Goal: Check status

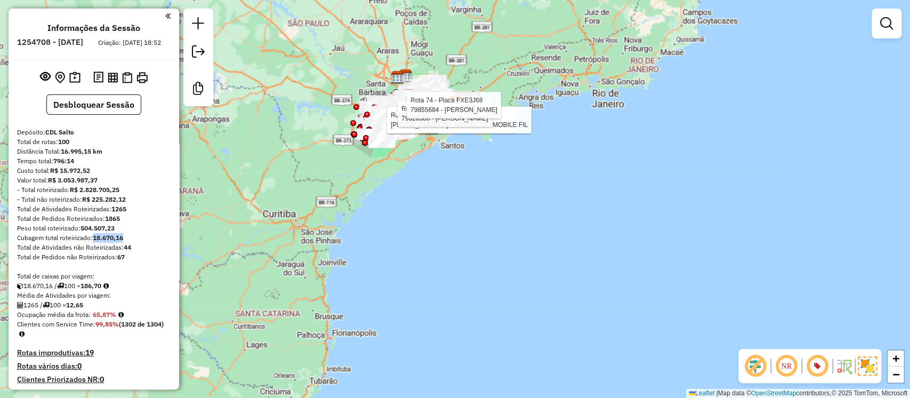
drag, startPoint x: 431, startPoint y: 146, endPoint x: 410, endPoint y: 122, distance: 32.1
click at [436, 181] on div "Rota 36 - Placa GAS5029 79842746 - SUPERMERCADO LEVELUC Rota 96 - Placa FXH7F28…" at bounding box center [455, 199] width 910 height 398
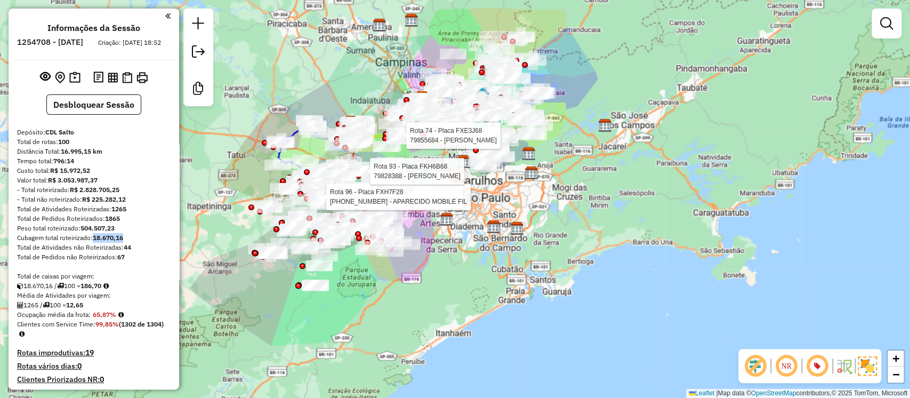
click at [536, 287] on div "Rota 36 - Placa GAS5029 79842746 - SUPERMERCADO LEVELUC Rota 96 - Placa FXH7F28…" at bounding box center [455, 199] width 910 height 398
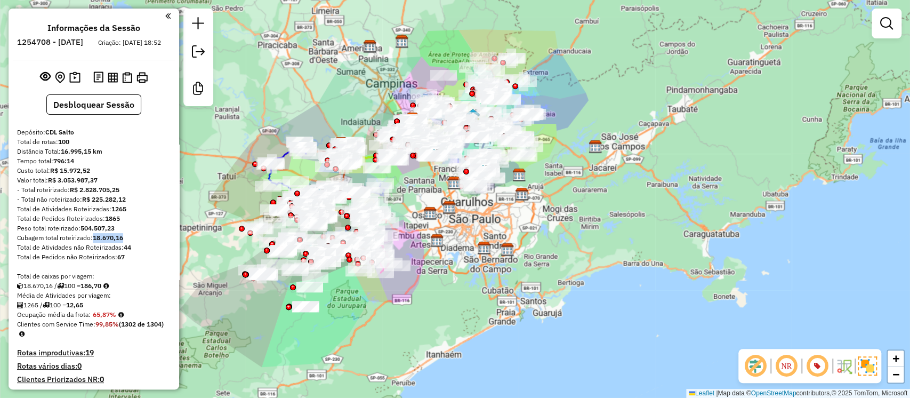
drag, startPoint x: 487, startPoint y: 297, endPoint x: 478, endPoint y: 318, distance: 23.0
click at [478, 318] on div "Janela de atendimento Grade de atendimento Capacidade Transportadoras Veículos …" at bounding box center [455, 199] width 910 height 398
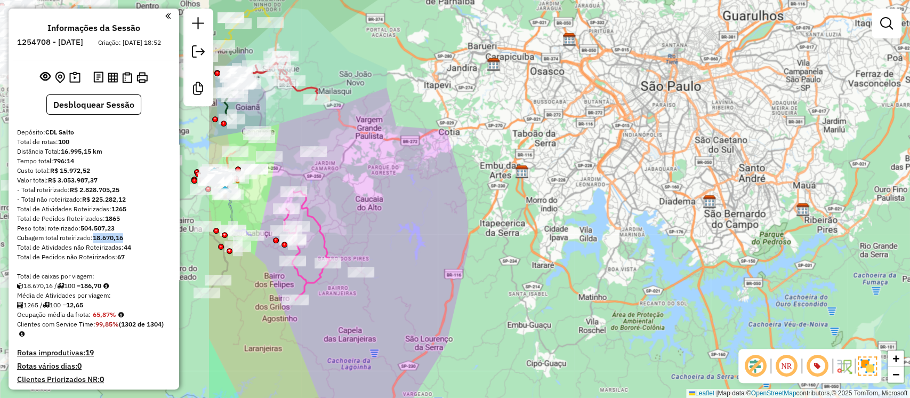
drag, startPoint x: 422, startPoint y: 279, endPoint x: 673, endPoint y: 296, distance: 251.7
click at [673, 296] on div "Janela de atendimento Grade de atendimento Capacidade Transportadoras Veículos …" at bounding box center [455, 199] width 910 height 398
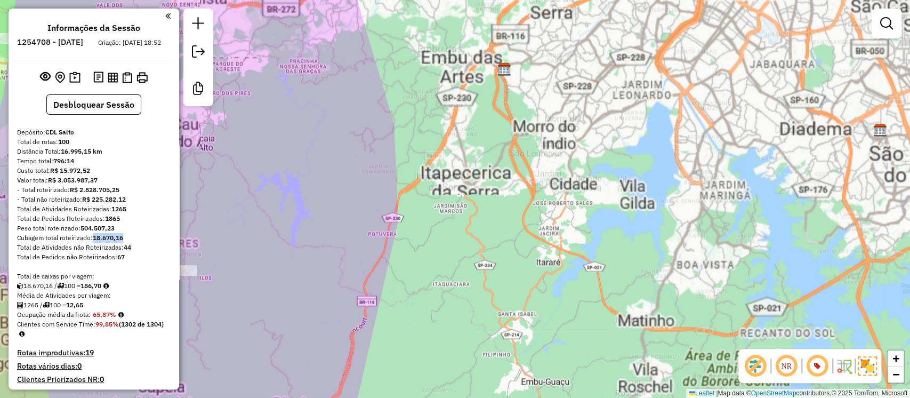
drag, startPoint x: 603, startPoint y: 300, endPoint x: 648, endPoint y: 303, distance: 44.9
click at [648, 302] on div "Janela de atendimento Grade de atendimento Capacidade Transportadoras Veículos …" at bounding box center [455, 199] width 910 height 398
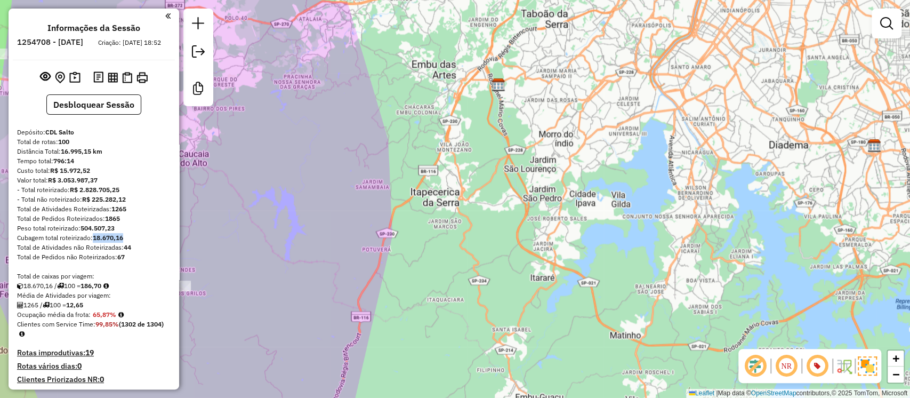
drag, startPoint x: 655, startPoint y: 233, endPoint x: 632, endPoint y: 245, distance: 26.3
click at [632, 245] on div "Janela de atendimento Grade de atendimento Capacidade Transportadoras Veículos …" at bounding box center [455, 199] width 910 height 398
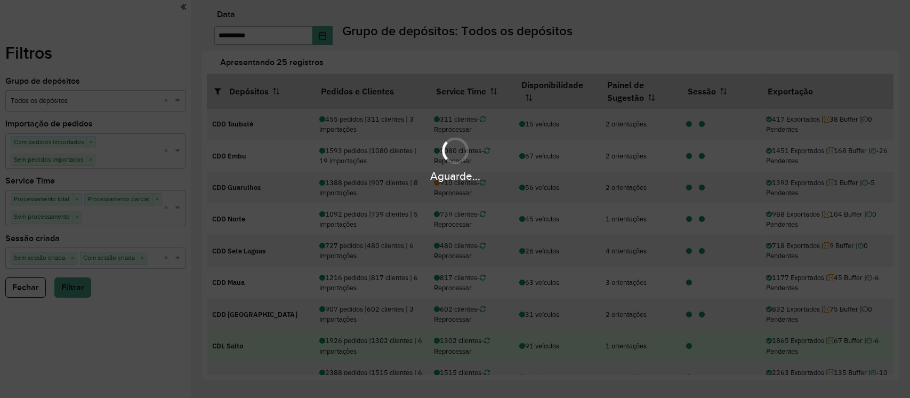
scroll to position [142, 0]
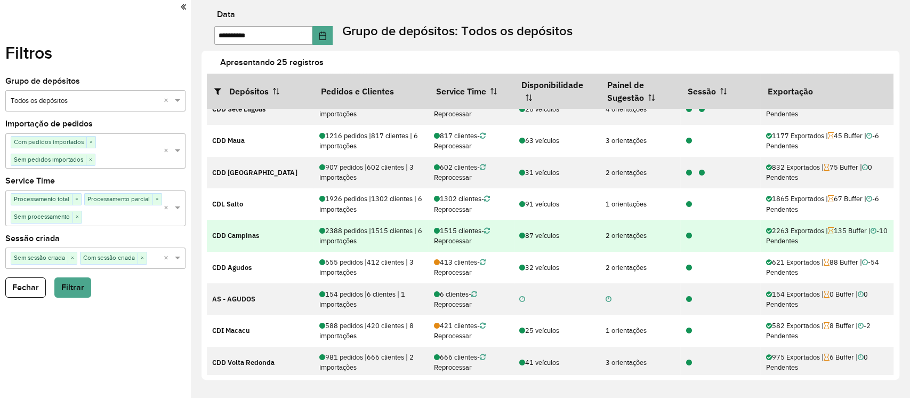
click at [686, 236] on icon at bounding box center [689, 236] width 6 height 7
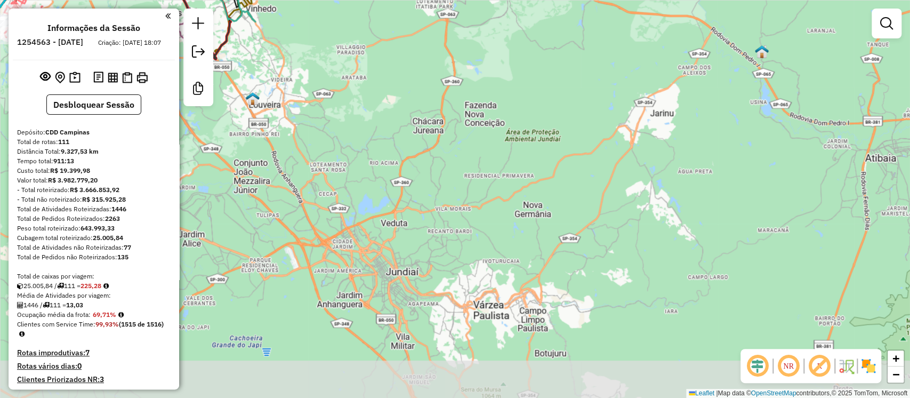
drag, startPoint x: 741, startPoint y: 274, endPoint x: 469, endPoint y: -5, distance: 390.3
click at [469, 0] on html "Aguarde... Pop-up bloqueado! Seu navegador bloqueou automáticamente a abertura …" at bounding box center [455, 199] width 910 height 398
